Goal: Information Seeking & Learning: Learn about a topic

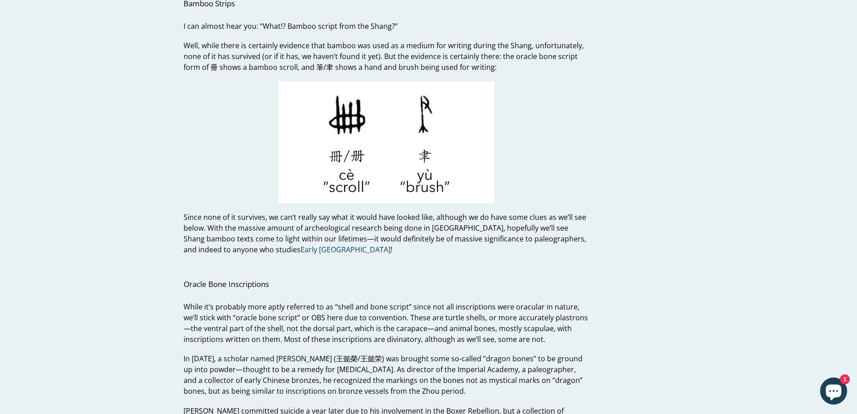
scroll to position [765, 0]
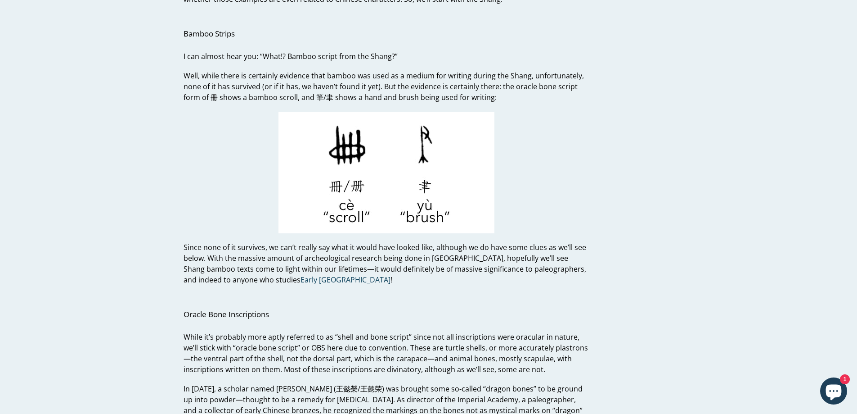
click at [397, 84] on span "Well, while there is certainly evidence that bamboo was used as a medium for wr…" at bounding box center [384, 87] width 401 height 32
drag, startPoint x: 217, startPoint y: 98, endPoint x: 211, endPoint y: 96, distance: 6.1
click at [211, 96] on span "Well, while there is certainly evidence that bamboo was used as a medium for wr…" at bounding box center [384, 87] width 401 height 32
copy span "冊"
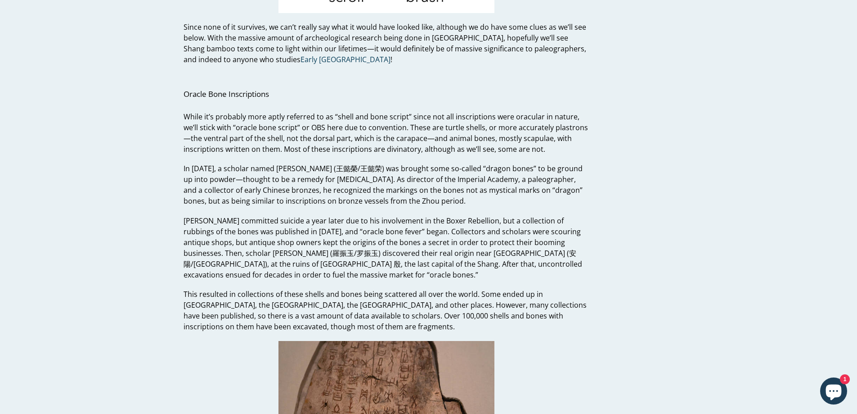
scroll to position [990, 0]
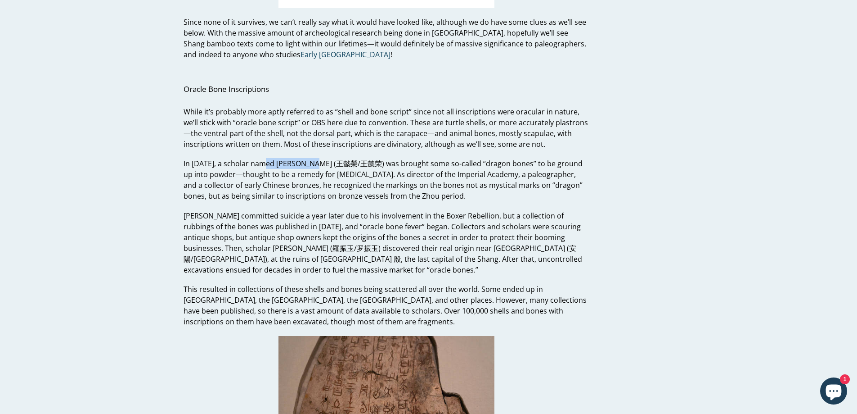
drag, startPoint x: 269, startPoint y: 163, endPoint x: 314, endPoint y: 165, distance: 45.5
click at [314, 165] on span "In [DATE], a scholar named [PERSON_NAME] (王懿榮/王懿荣) was brought some so-called “…" at bounding box center [383, 179] width 399 height 42
copy span "[PERSON_NAME]"
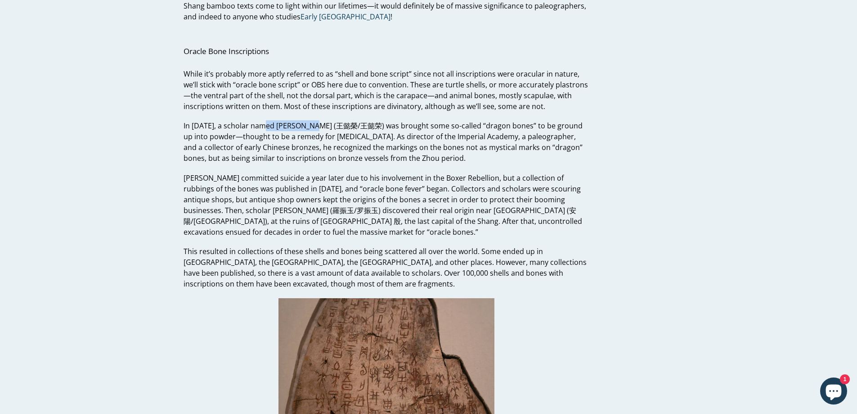
scroll to position [1035, 0]
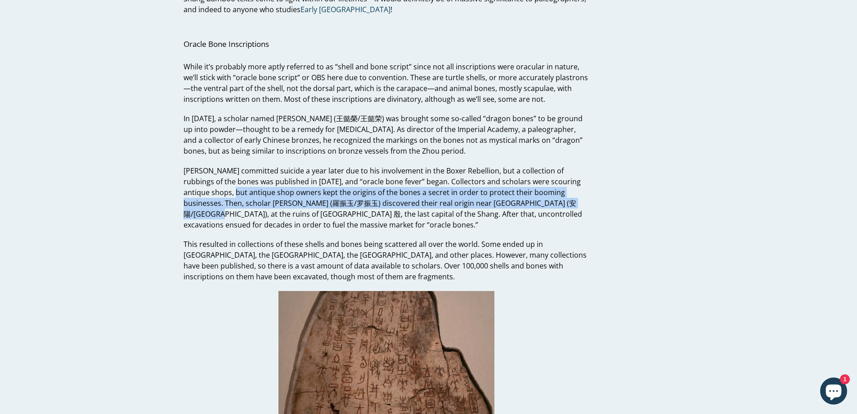
drag, startPoint x: 210, startPoint y: 191, endPoint x: 537, endPoint y: 205, distance: 327.5
click at [397, 205] on span "[PERSON_NAME] committed suicide a year later due to his involvement in the Boxe…" at bounding box center [383, 198] width 399 height 64
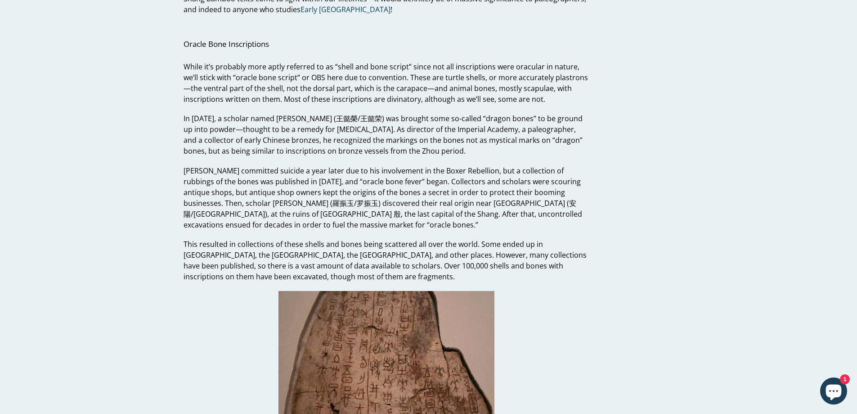
click at [397, 221] on p "[PERSON_NAME] committed suicide a year later due to his involvement in the Boxe…" at bounding box center [387, 197] width 406 height 65
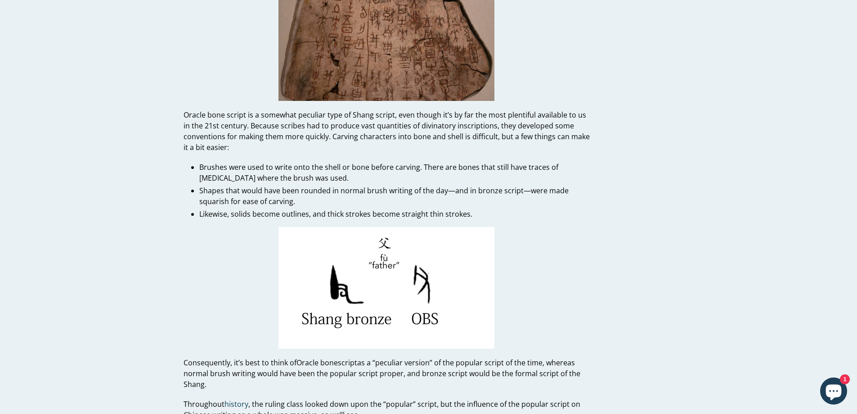
scroll to position [1350, 0]
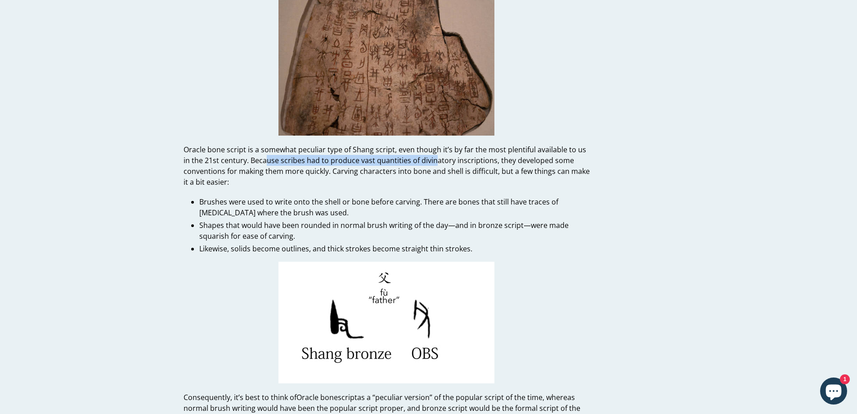
drag, startPoint x: 257, startPoint y: 156, endPoint x: 411, endPoint y: 164, distance: 154.2
click at [397, 159] on p "Oracle bone script is a somewhat peculiar type of Shang script, even though it’…" at bounding box center [387, 165] width 406 height 43
click at [356, 181] on p "Oracle bone script is a somewhat peculiar type of Shang script, even though it’…" at bounding box center [387, 165] width 406 height 43
drag, startPoint x: 212, startPoint y: 203, endPoint x: 247, endPoint y: 200, distance: 35.2
click at [247, 200] on span "Brushes were used to write onto the shell or bone before carving. There are bon…" at bounding box center [378, 207] width 359 height 21
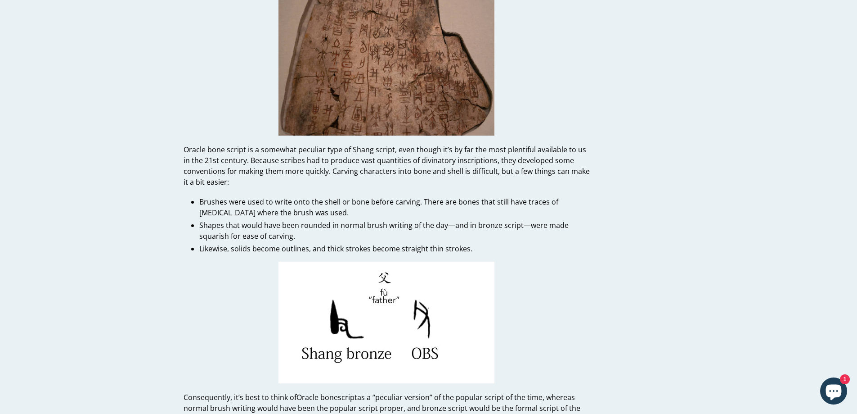
drag, startPoint x: 305, startPoint y: 203, endPoint x: 435, endPoint y: 200, distance: 129.7
click at [397, 200] on span "Brushes were used to write onto the shell or bone before carving. There are bon…" at bounding box center [378, 207] width 359 height 21
click at [397, 206] on span "Brushes were used to write onto the shell or bone before carving. There are bon…" at bounding box center [378, 207] width 359 height 21
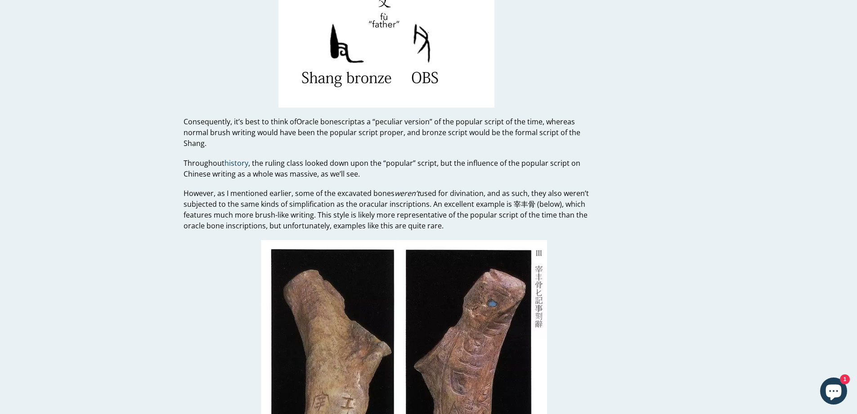
scroll to position [1620, 0]
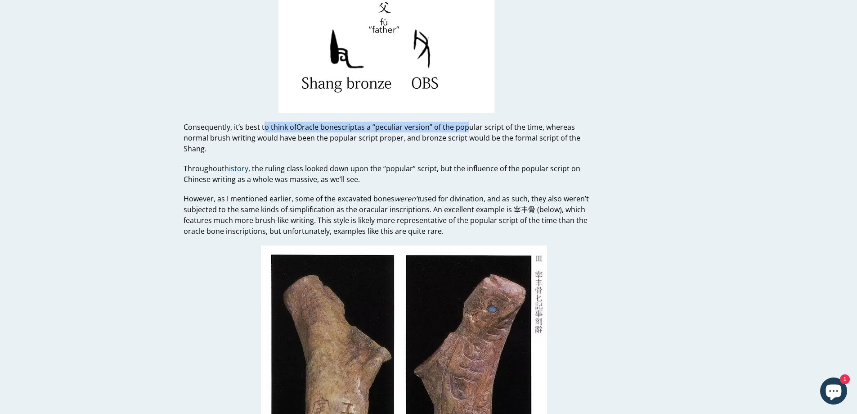
drag, startPoint x: 268, startPoint y: 116, endPoint x: 466, endPoint y: 128, distance: 198.4
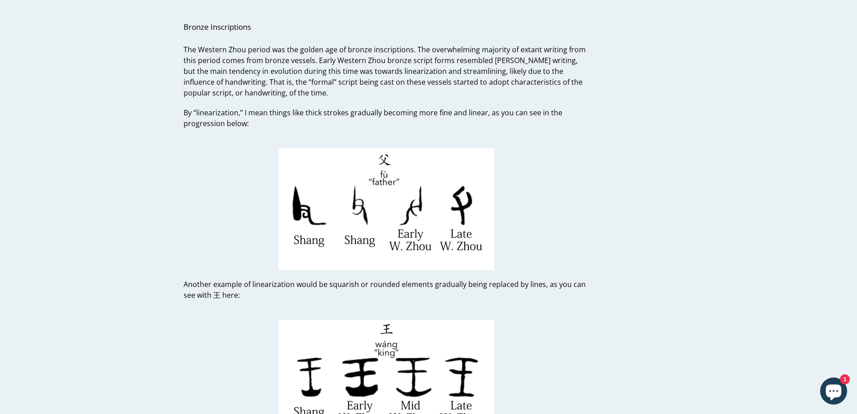
scroll to position [3466, 0]
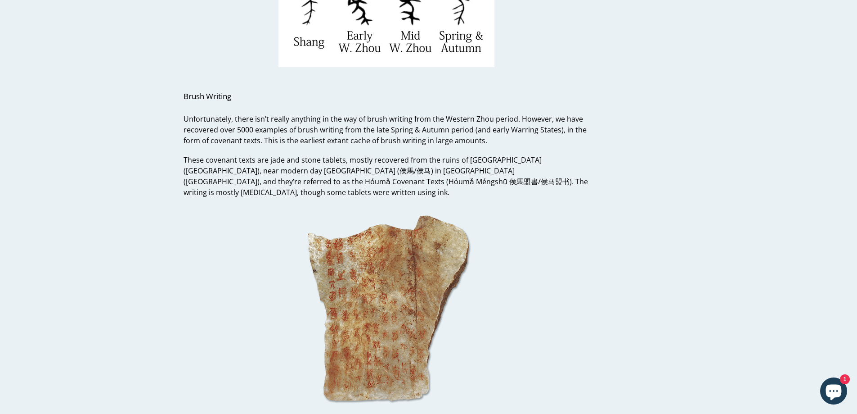
scroll to position [4411, 0]
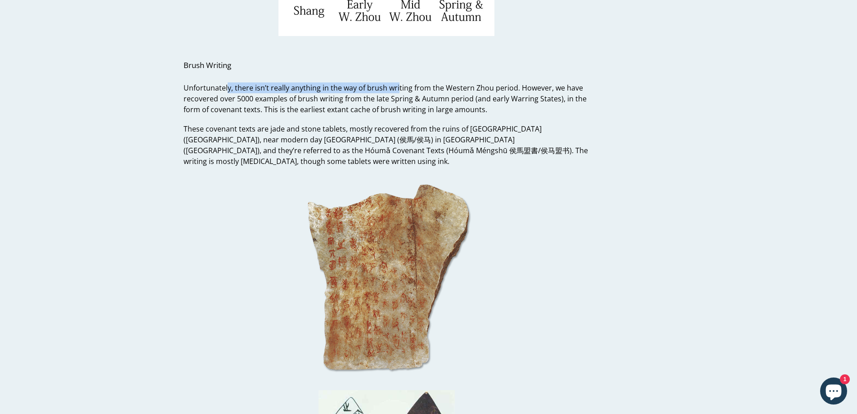
drag, startPoint x: 226, startPoint y: 73, endPoint x: 397, endPoint y: 81, distance: 171.7
click at [397, 83] on span "Unfortunately, there isn’t really anything in the way of brush writing from the…" at bounding box center [385, 99] width 403 height 32
click at [378, 102] on span "Unfortunately, there isn’t really anything in the way of brush writing from the…" at bounding box center [385, 99] width 403 height 32
drag, startPoint x: 196, startPoint y: 117, endPoint x: 307, endPoint y: 117, distance: 111.2
click at [307, 123] on p "These covenant texts are jade and stone tablets, mostly recovered from the ruin…" at bounding box center [387, 144] width 406 height 43
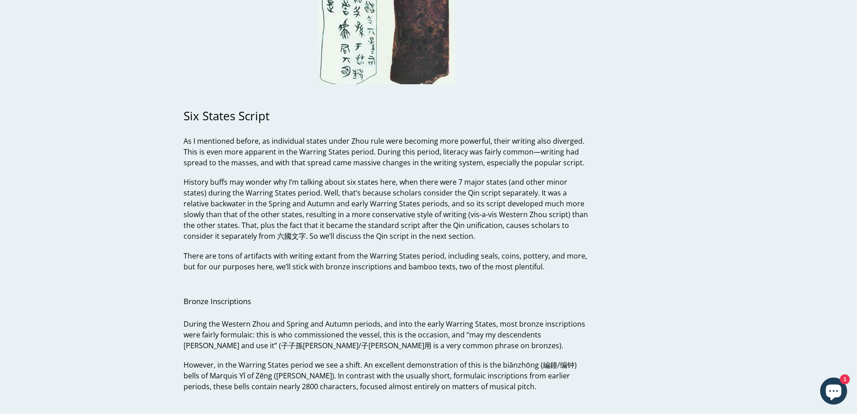
scroll to position [4906, 0]
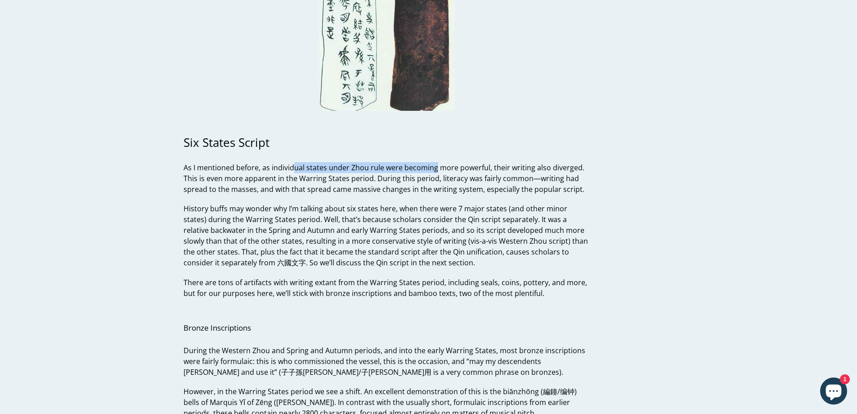
drag, startPoint x: 295, startPoint y: 144, endPoint x: 436, endPoint y: 144, distance: 140.4
click at [397, 162] on span "As I mentioned before, as individual states under Zhou rule were becoming more …" at bounding box center [384, 178] width 401 height 32
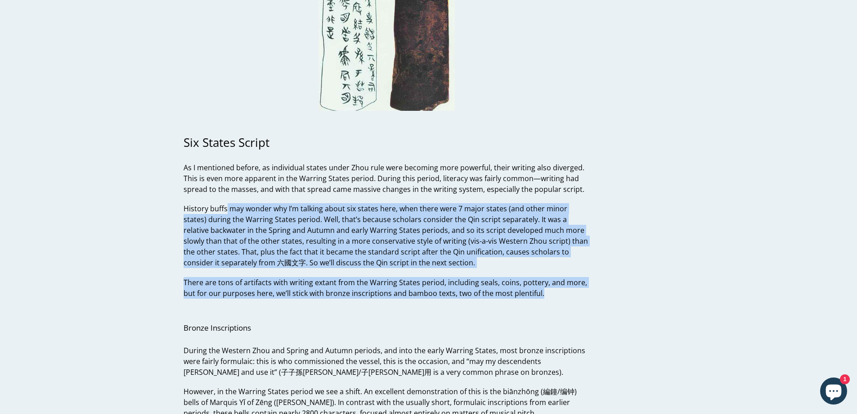
drag, startPoint x: 227, startPoint y: 187, endPoint x: 551, endPoint y: 239, distance: 327.8
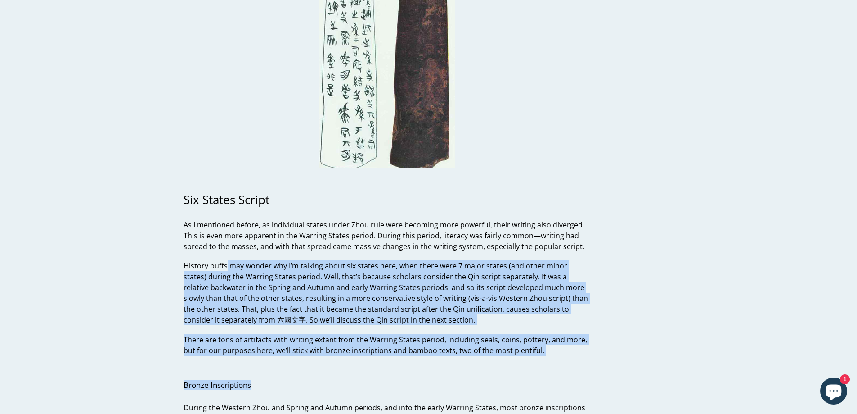
scroll to position [4816, 0]
